Goal: Complete application form: Complete application form

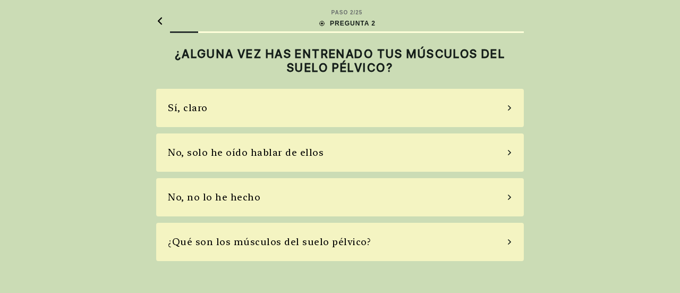
click at [310, 154] on div "No, solo he oído hablar de ellos" at bounding box center [246, 152] width 156 height 14
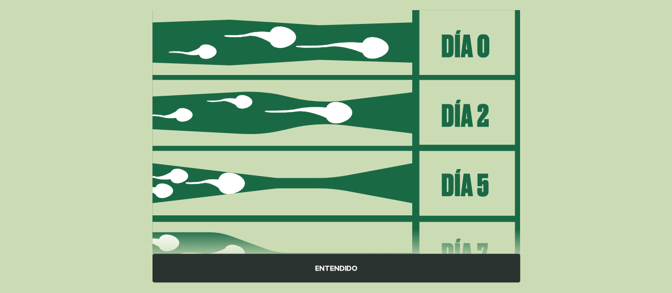
scroll to position [203, 0]
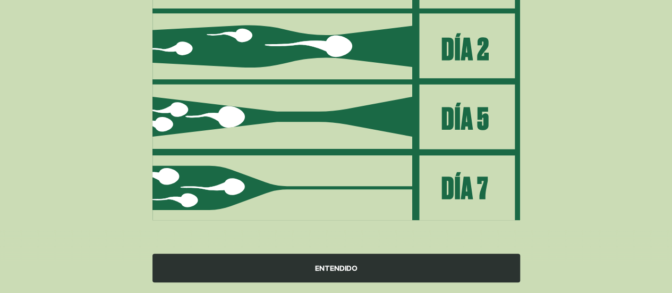
click at [392, 265] on div "ENTENDIDO" at bounding box center [335, 267] width 367 height 29
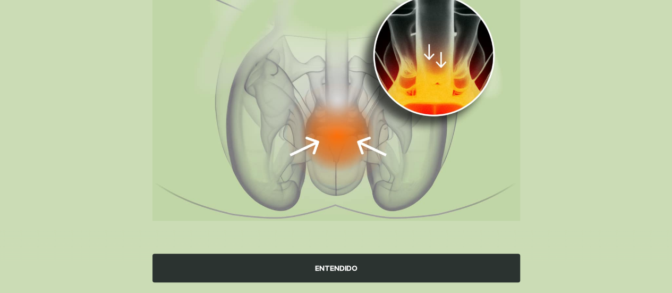
scroll to position [161, 0]
click at [389, 269] on div "ENTENDIDO" at bounding box center [335, 267] width 367 height 29
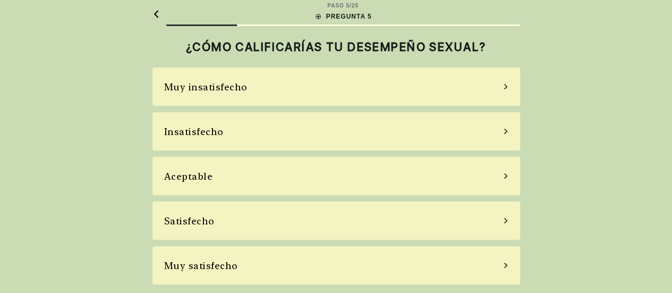
click at [293, 166] on div "Aceptable" at bounding box center [335, 176] width 367 height 38
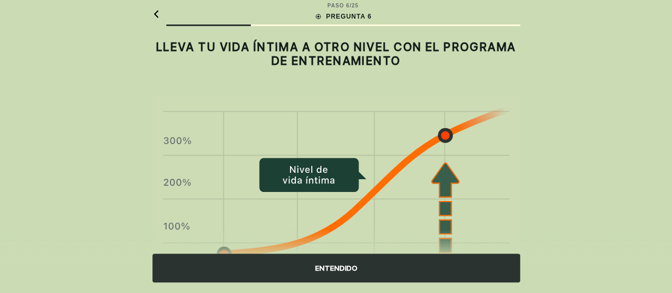
scroll to position [0, 0]
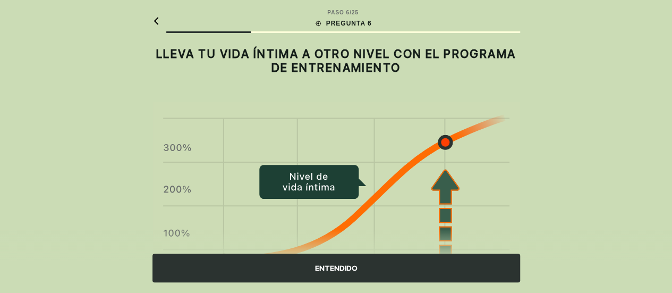
click at [391, 268] on div "ENTENDIDO" at bounding box center [335, 267] width 367 height 29
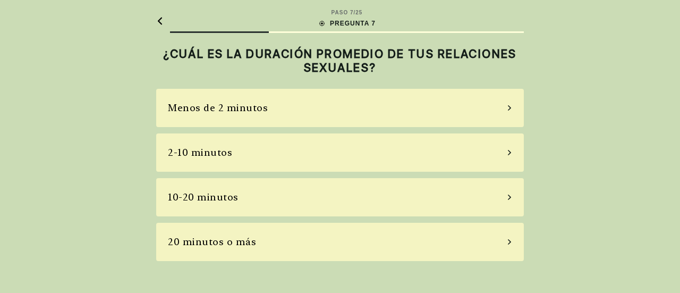
click at [368, 195] on div "10-20 minutos" at bounding box center [339, 197] width 367 height 38
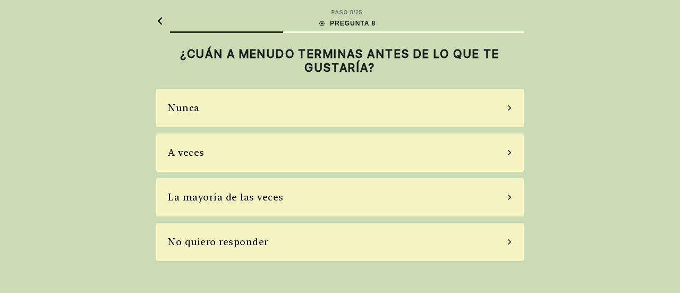
click at [265, 197] on div "La mayoría de las veces" at bounding box center [226, 197] width 116 height 14
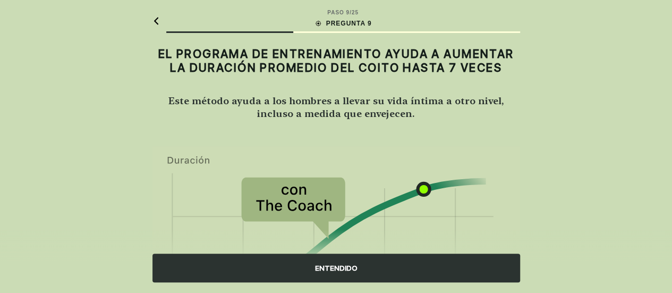
click at [392, 268] on div "ENTENDIDO" at bounding box center [335, 267] width 367 height 29
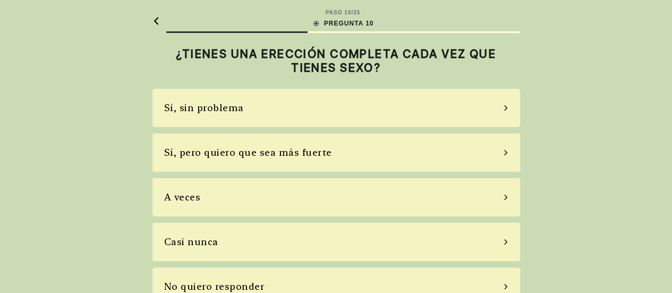
click at [275, 109] on div "Sí, sin problema" at bounding box center [335, 108] width 367 height 38
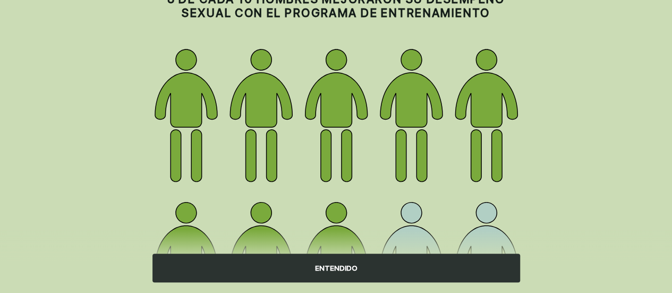
scroll to position [106, 0]
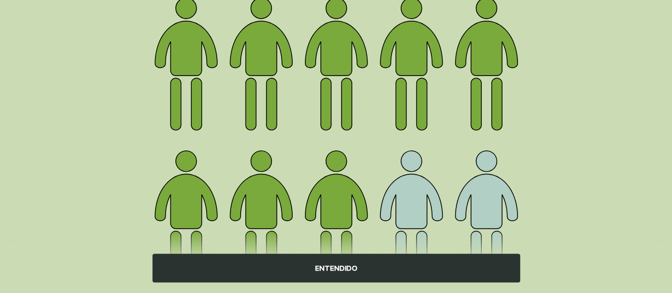
click at [350, 262] on div "ENTENDIDO" at bounding box center [335, 267] width 367 height 29
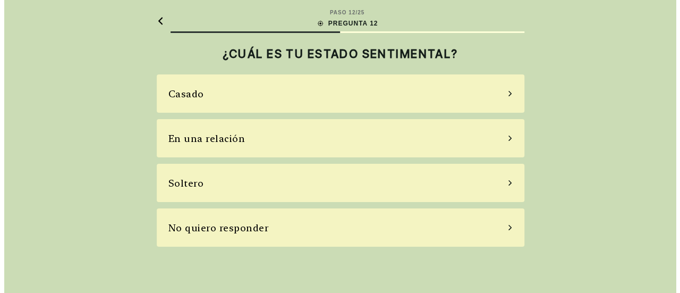
scroll to position [0, 0]
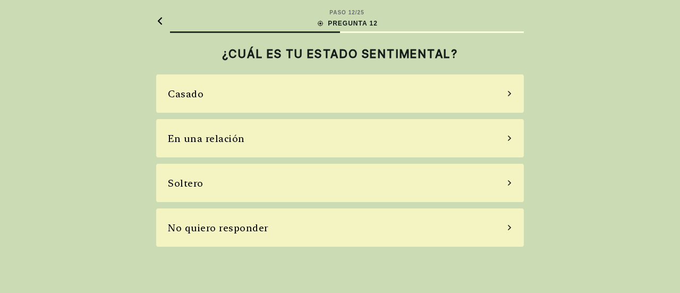
click at [209, 94] on div "Casado" at bounding box center [339, 93] width 367 height 38
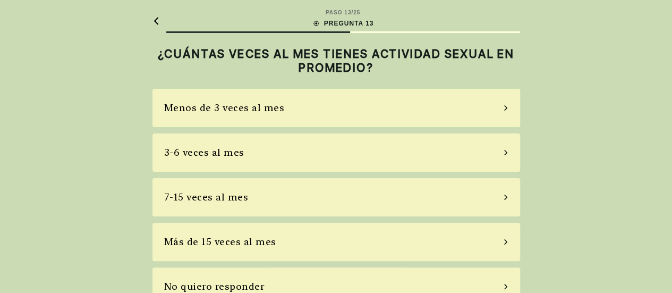
click at [270, 102] on div "Menos de 3 veces al mes" at bounding box center [224, 107] width 121 height 14
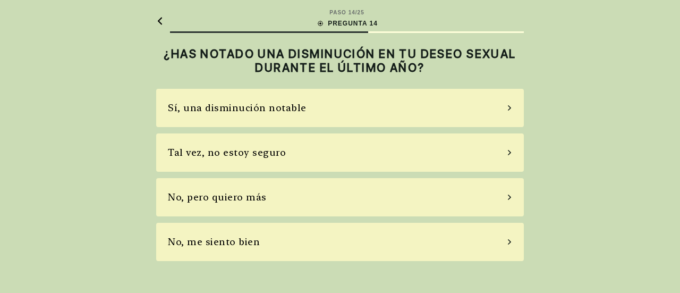
click at [269, 199] on div "No, pero quiero más" at bounding box center [339, 197] width 367 height 38
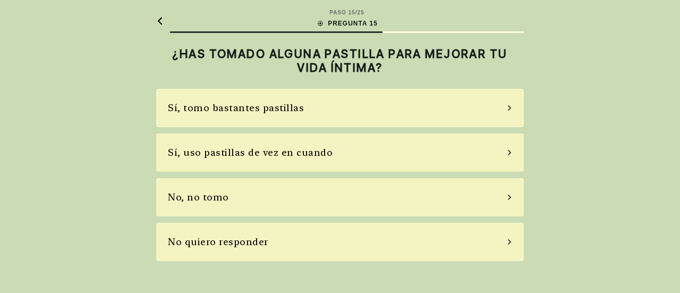
click at [253, 153] on div "Sí, uso pastillas de vez en cuando" at bounding box center [250, 152] width 165 height 14
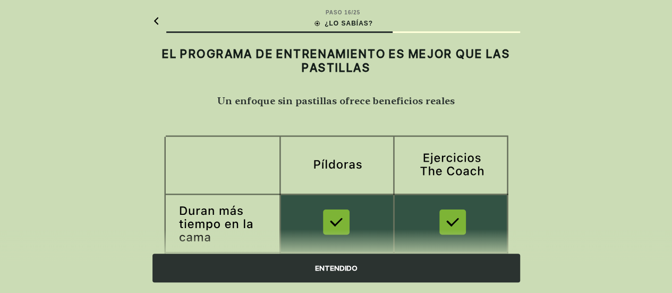
click at [317, 269] on div "ENTENDIDO" at bounding box center [335, 267] width 367 height 29
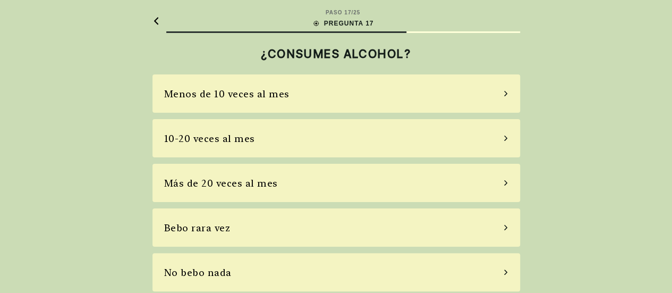
click at [217, 223] on div "Bebo rara vez" at bounding box center [197, 227] width 66 height 14
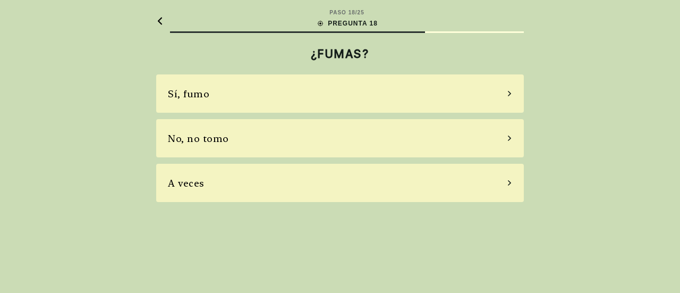
click at [236, 92] on div "Sí, fumo" at bounding box center [339, 93] width 367 height 38
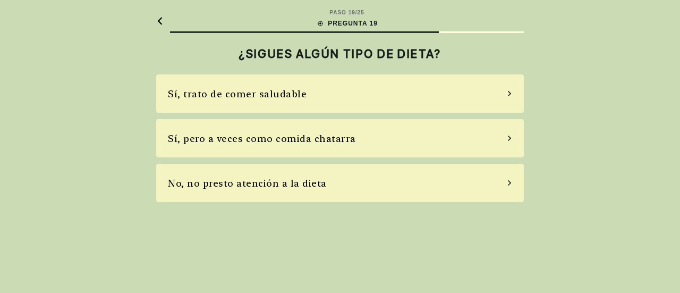
click at [222, 180] on div "No, no presto atención a la dieta" at bounding box center [247, 183] width 159 height 14
